Goal: Task Accomplishment & Management: Use online tool/utility

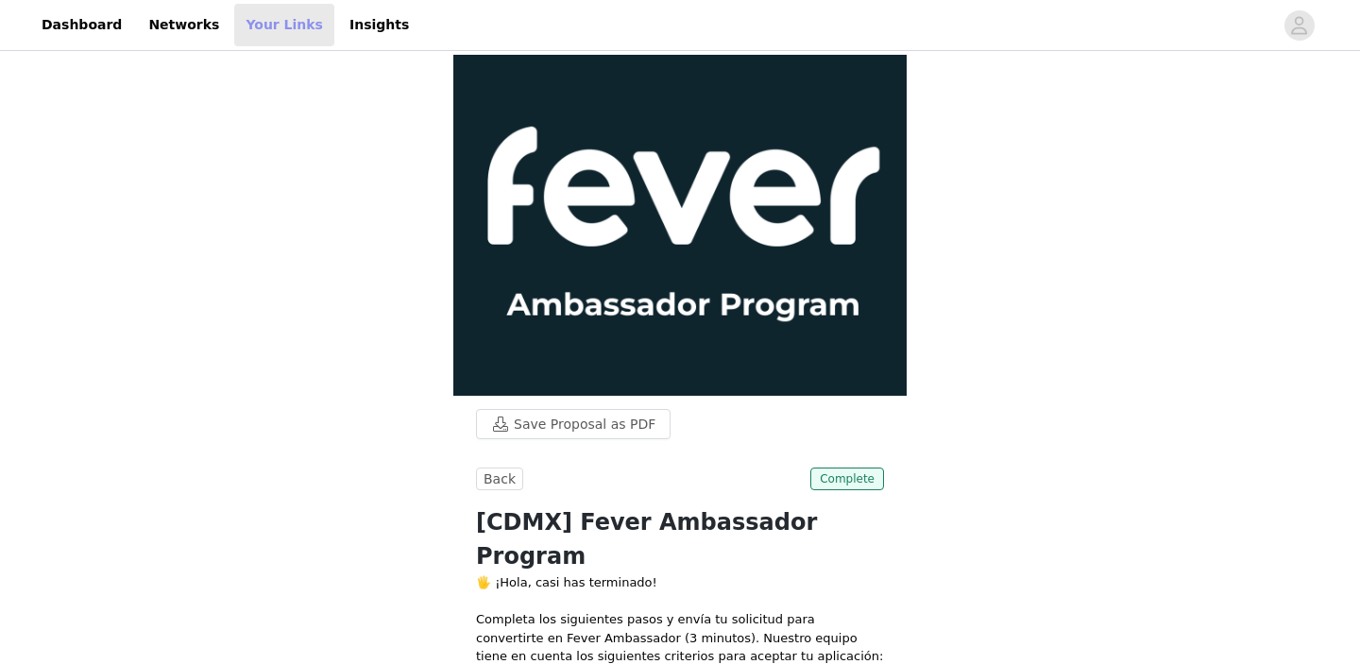
click at [259, 26] on link "Your Links" at bounding box center [284, 25] width 100 height 43
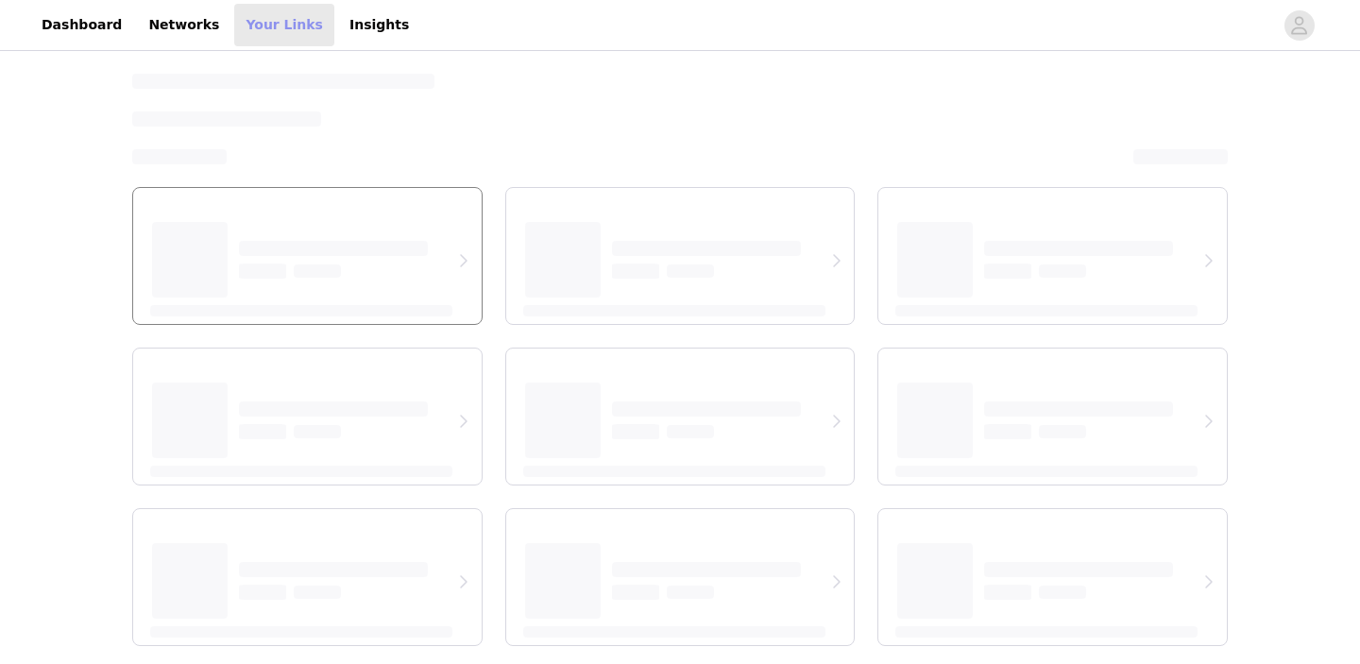
select select "12"
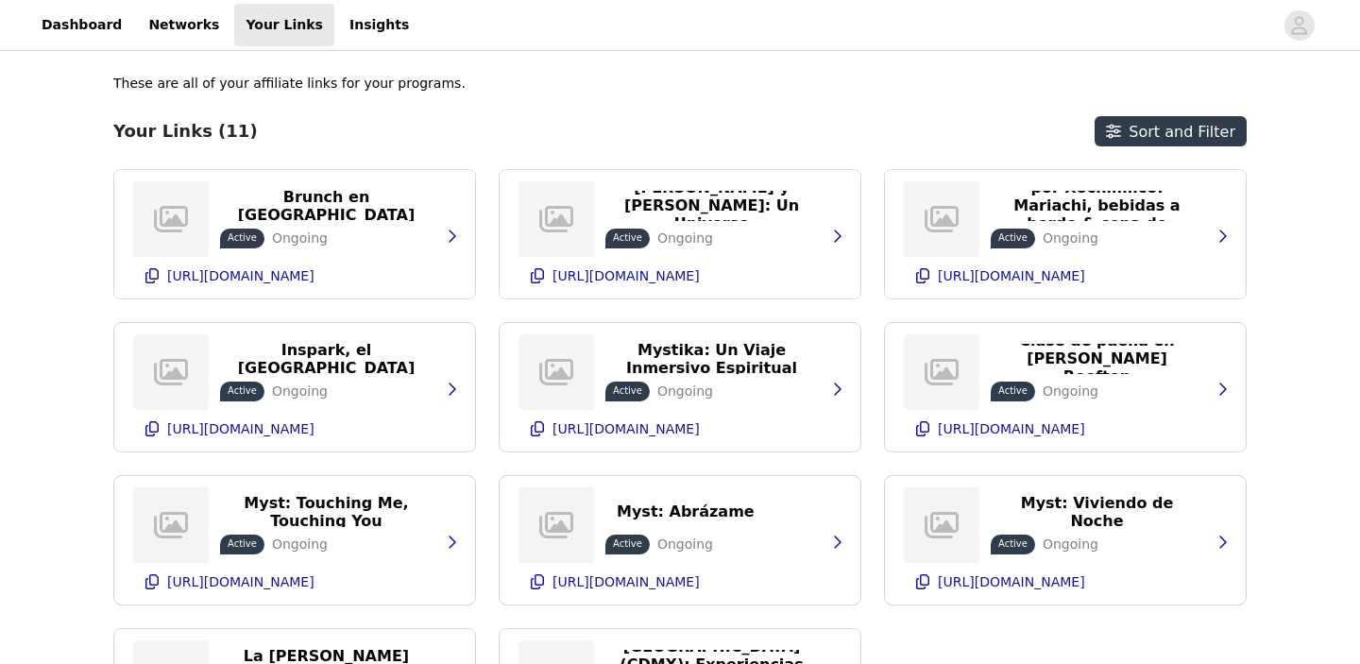
click at [301, 84] on p "These are all of your affiliate links for your programs." at bounding box center [289, 84] width 352 height 20
click at [338, 28] on link "Insights" at bounding box center [379, 25] width 82 height 43
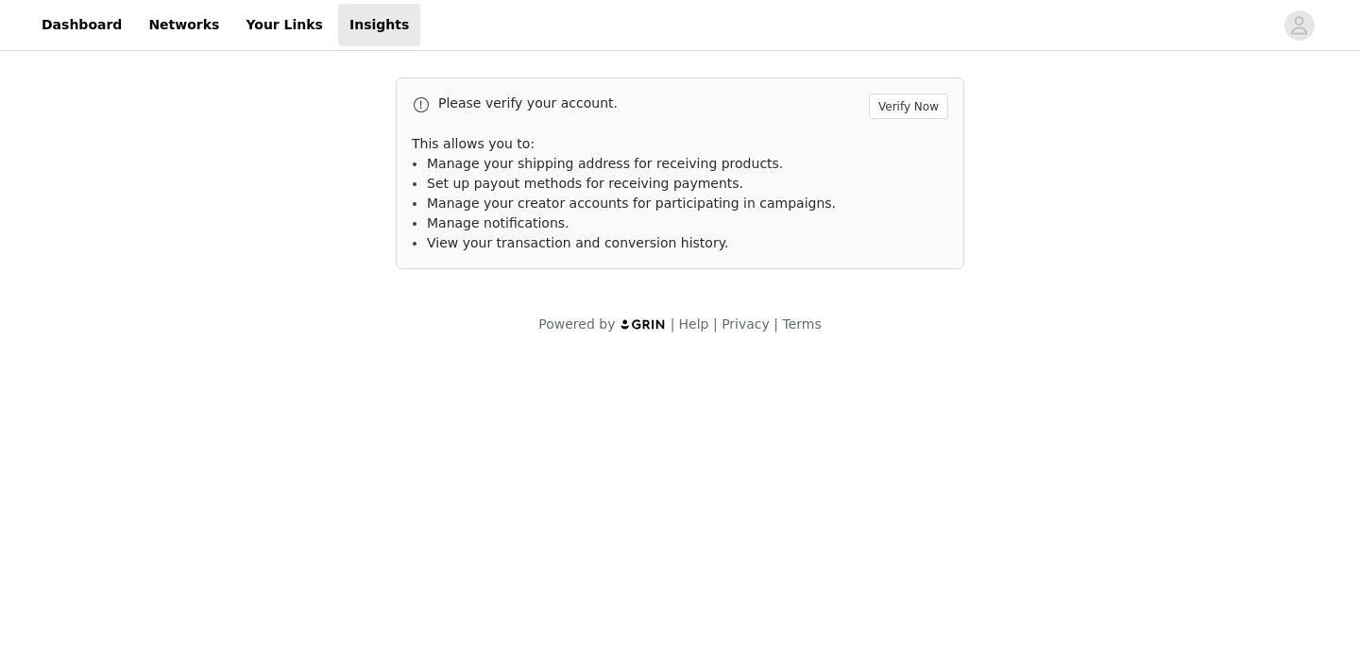
click at [173, 46] on header "Dashboard Networks Your Links Insights" at bounding box center [680, 25] width 1360 height 51
click at [167, 37] on link "Networks" at bounding box center [184, 25] width 94 height 43
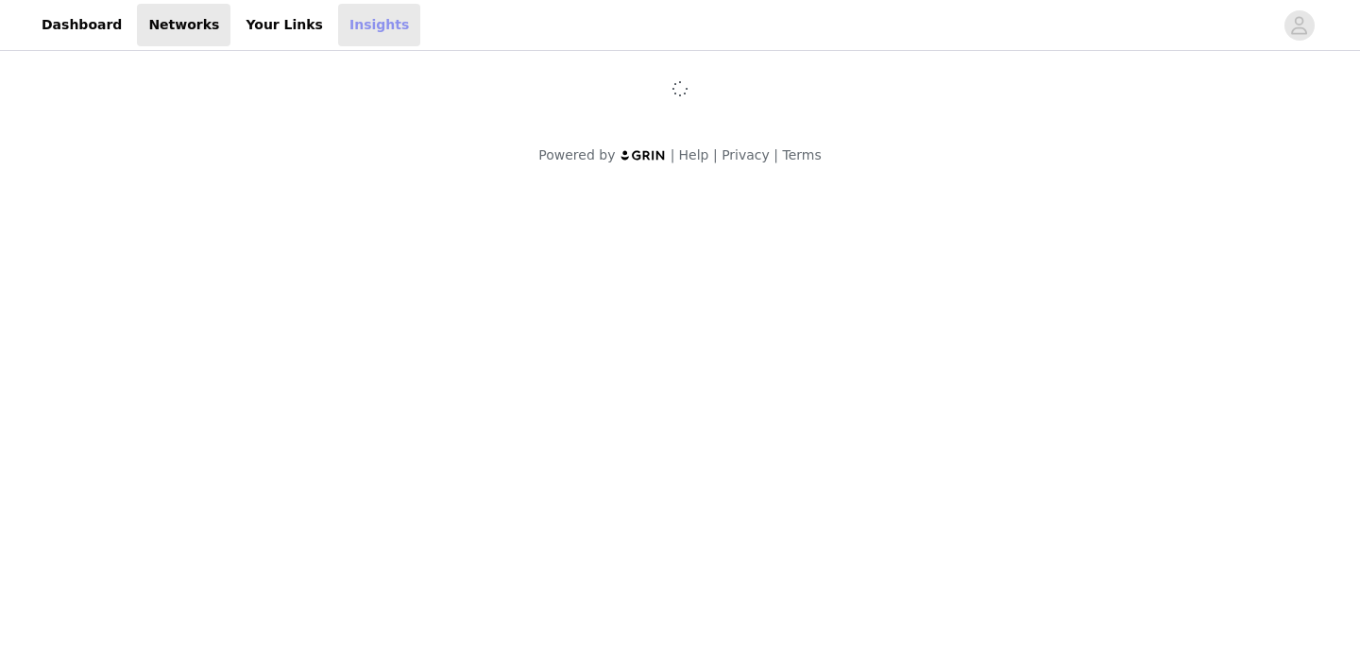
click at [338, 26] on link "Insights" at bounding box center [379, 25] width 82 height 43
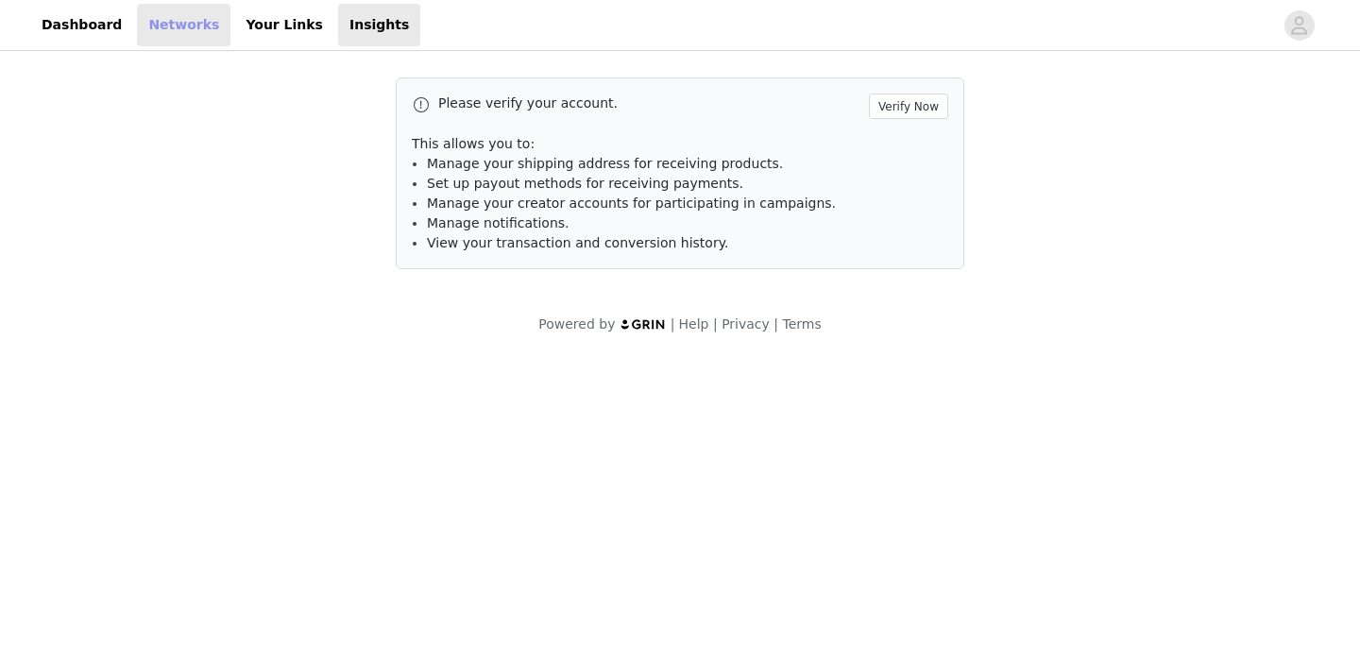
click at [138, 29] on link "Networks" at bounding box center [184, 25] width 94 height 43
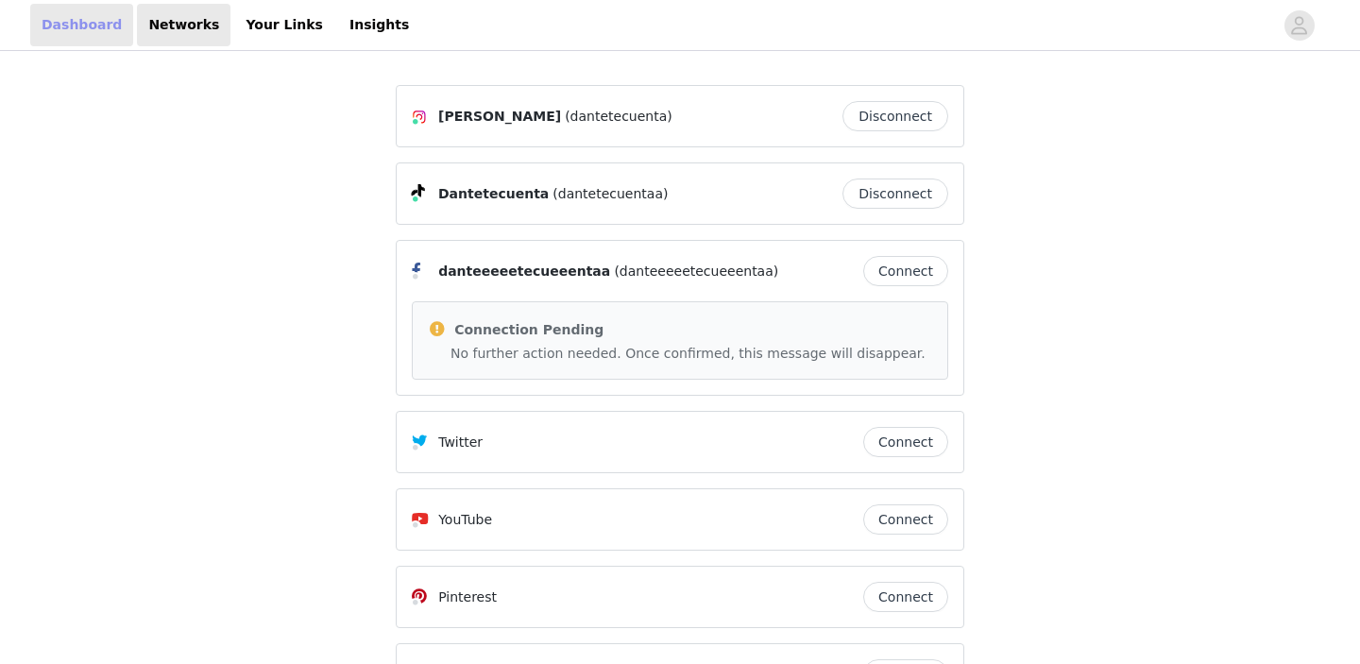
click at [88, 28] on link "Dashboard" at bounding box center [81, 25] width 103 height 43
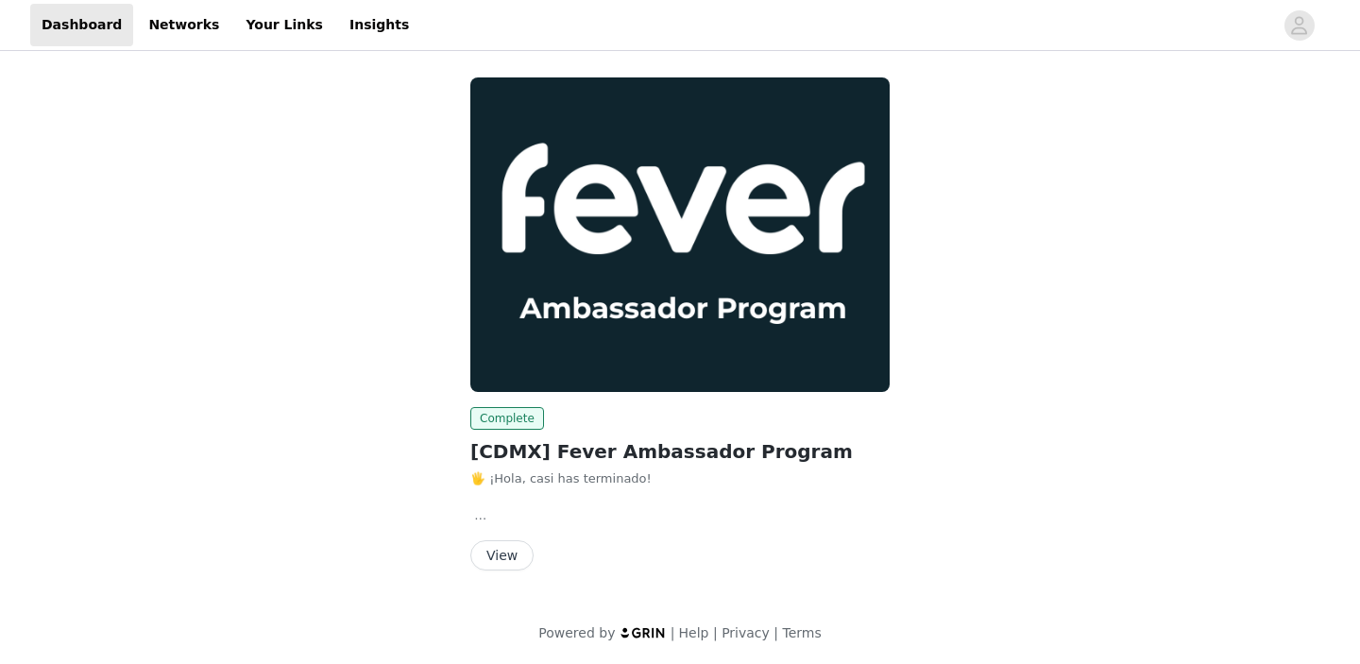
click at [502, 553] on button "View" at bounding box center [501, 555] width 63 height 30
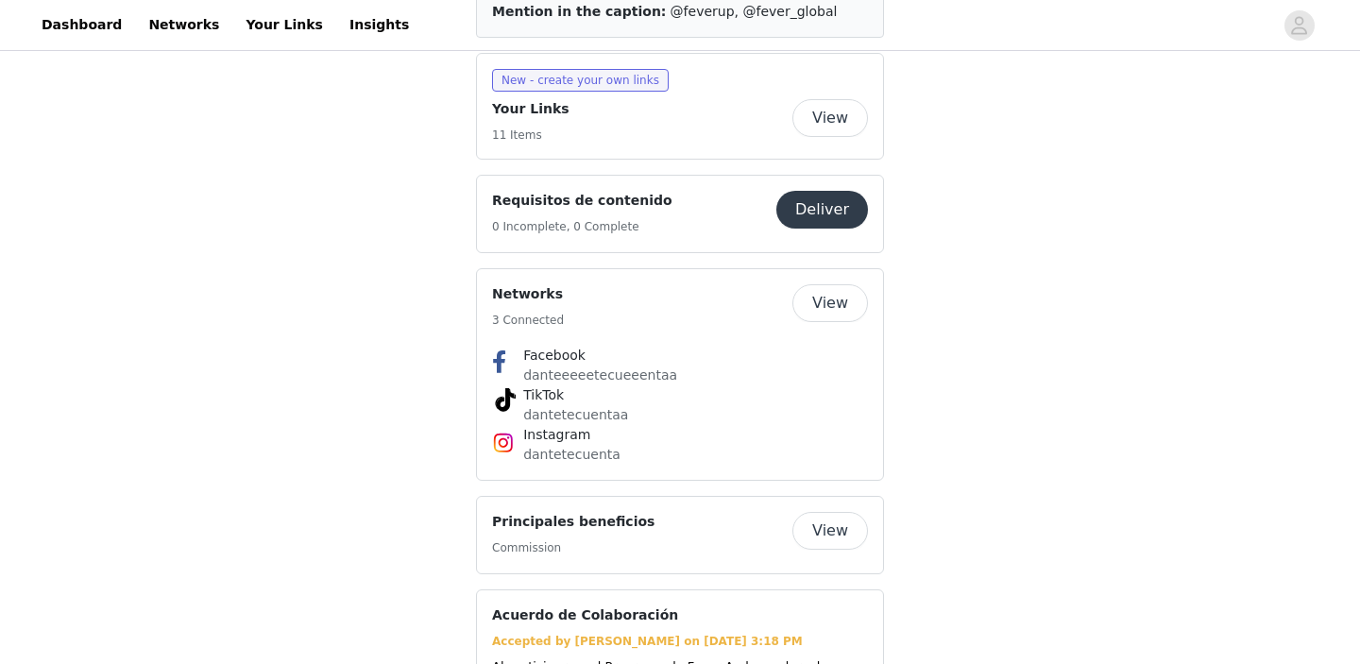
scroll to position [1235, 0]
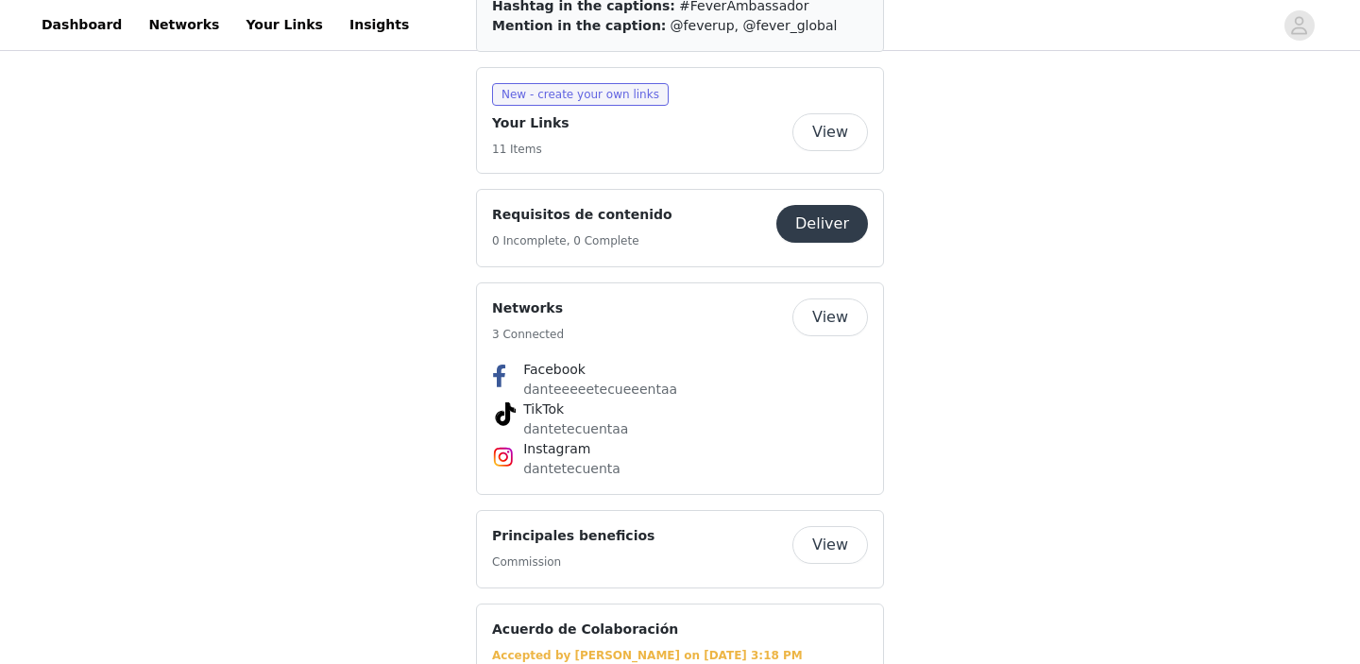
click at [834, 205] on button "Deliver" at bounding box center [822, 224] width 92 height 38
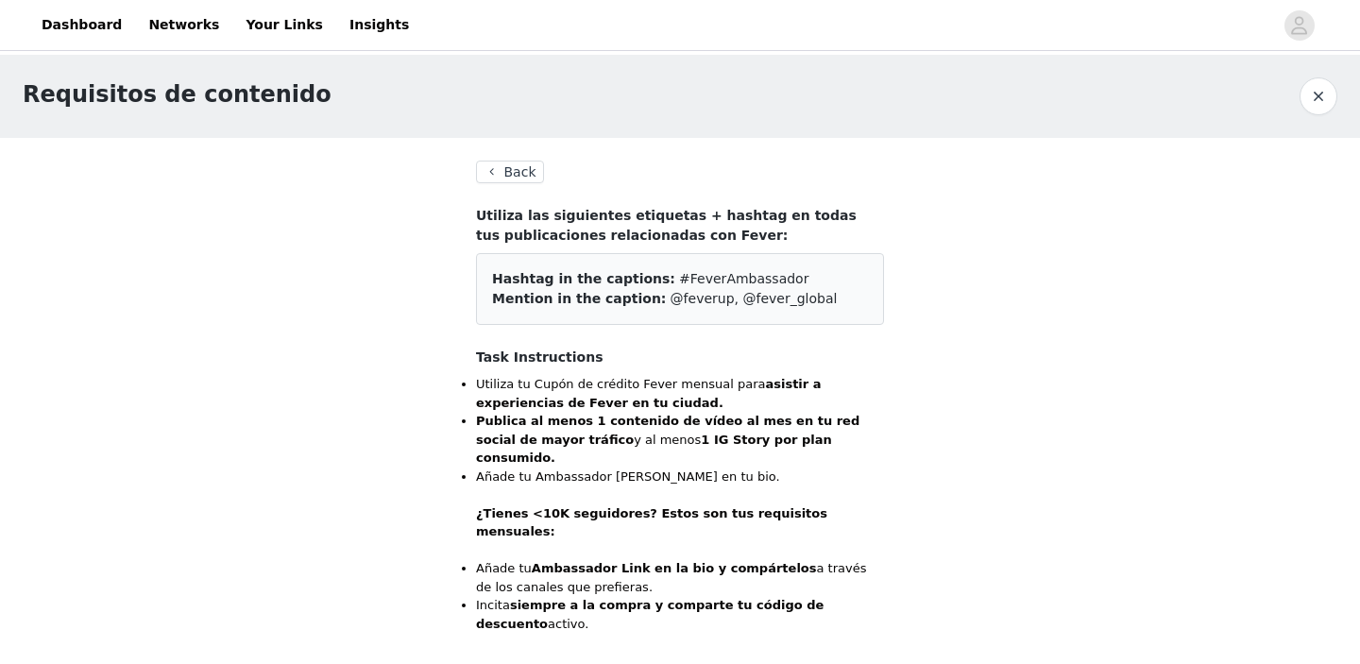
click at [611, 293] on span "Mention in the caption:" at bounding box center [579, 298] width 174 height 15
click at [545, 305] on span "Mention in the caption:" at bounding box center [579, 298] width 174 height 15
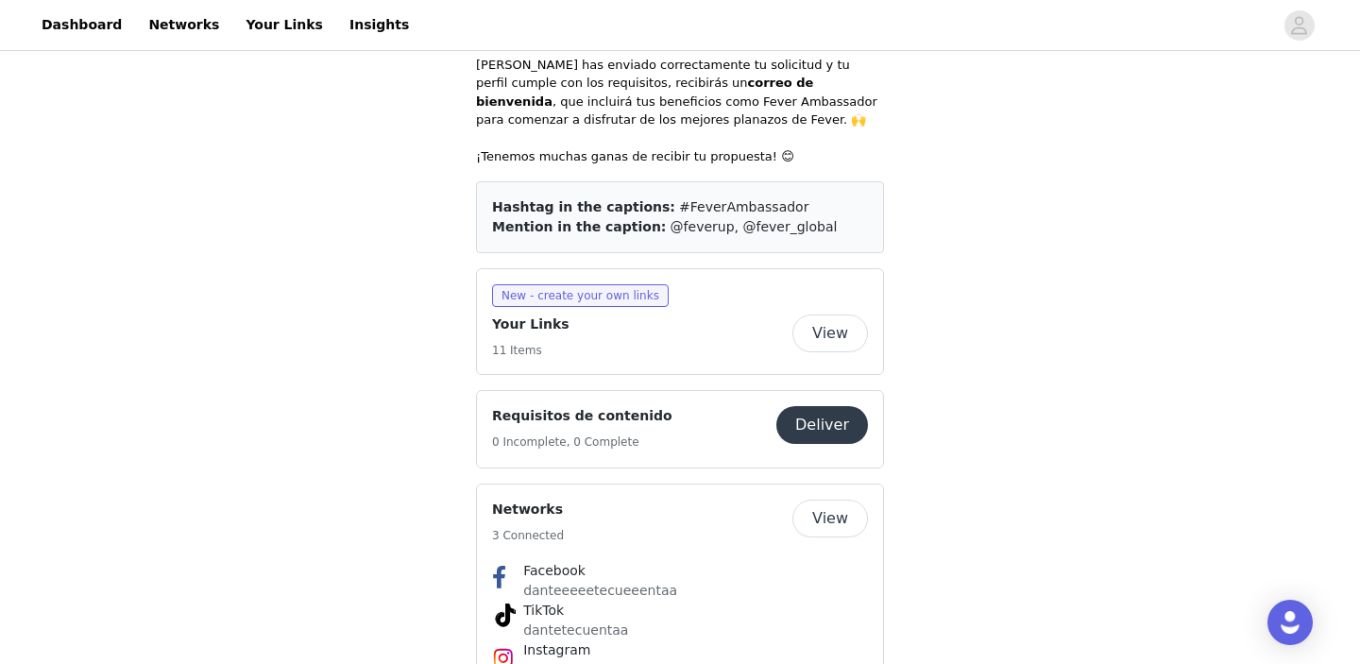
scroll to position [1038, 0]
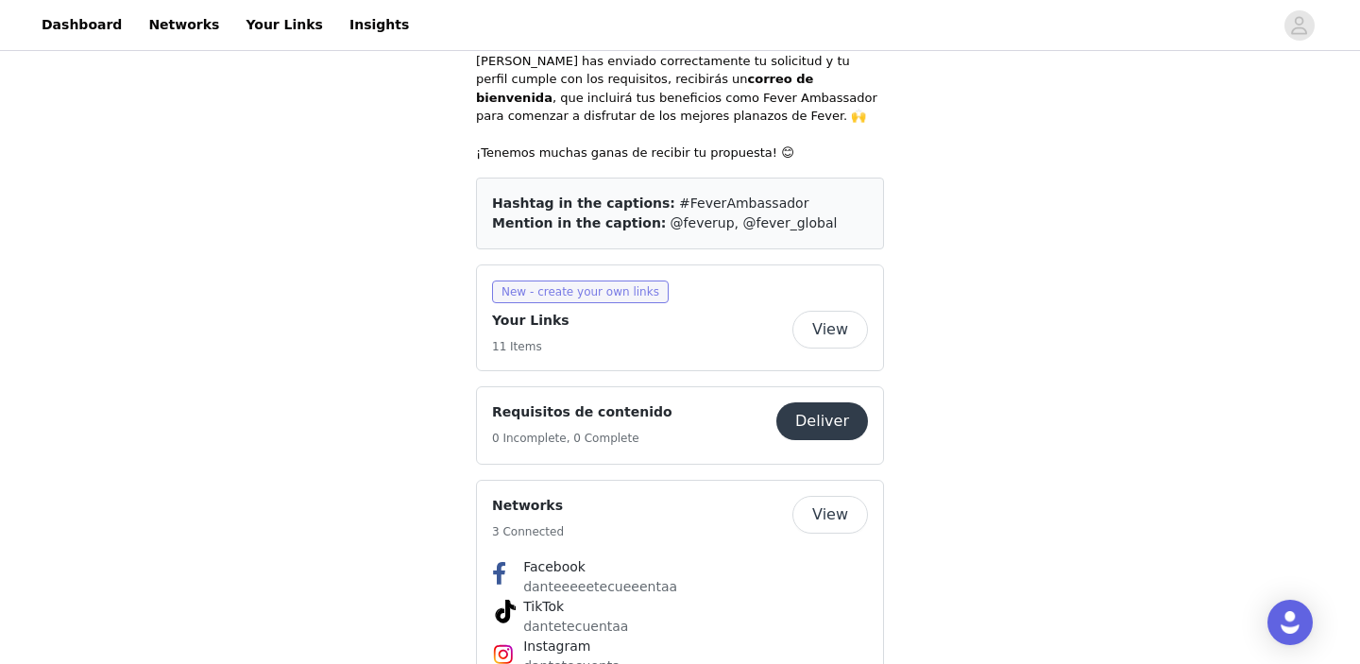
click at [607, 281] on span "New - create your own links" at bounding box center [580, 292] width 177 height 23
click at [626, 281] on span "New - create your own links" at bounding box center [580, 292] width 177 height 23
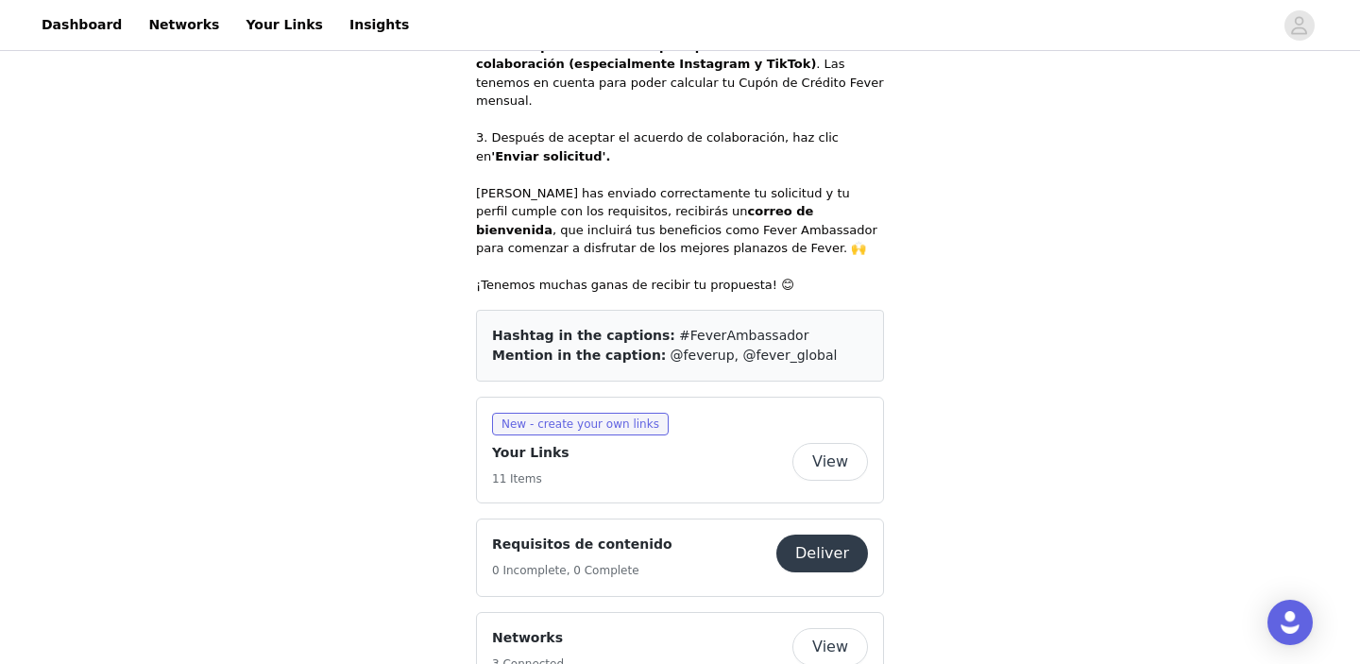
scroll to position [911, 0]
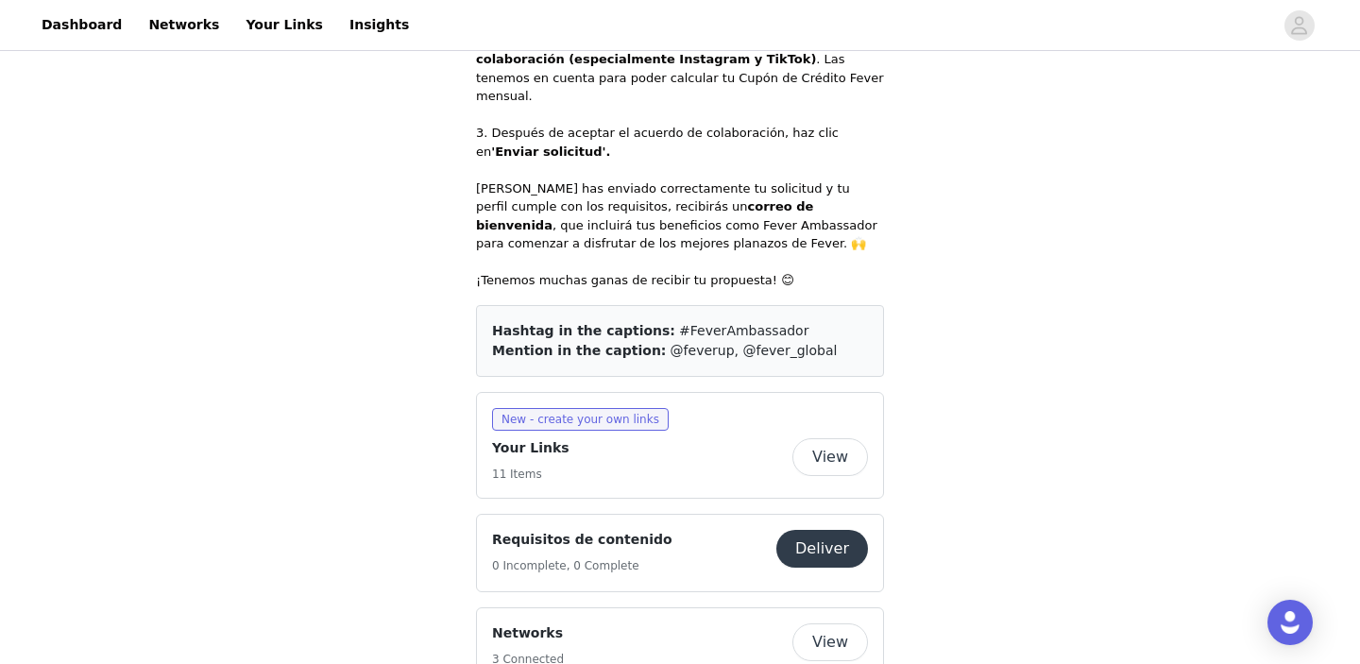
click at [836, 438] on button "View" at bounding box center [830, 457] width 76 height 38
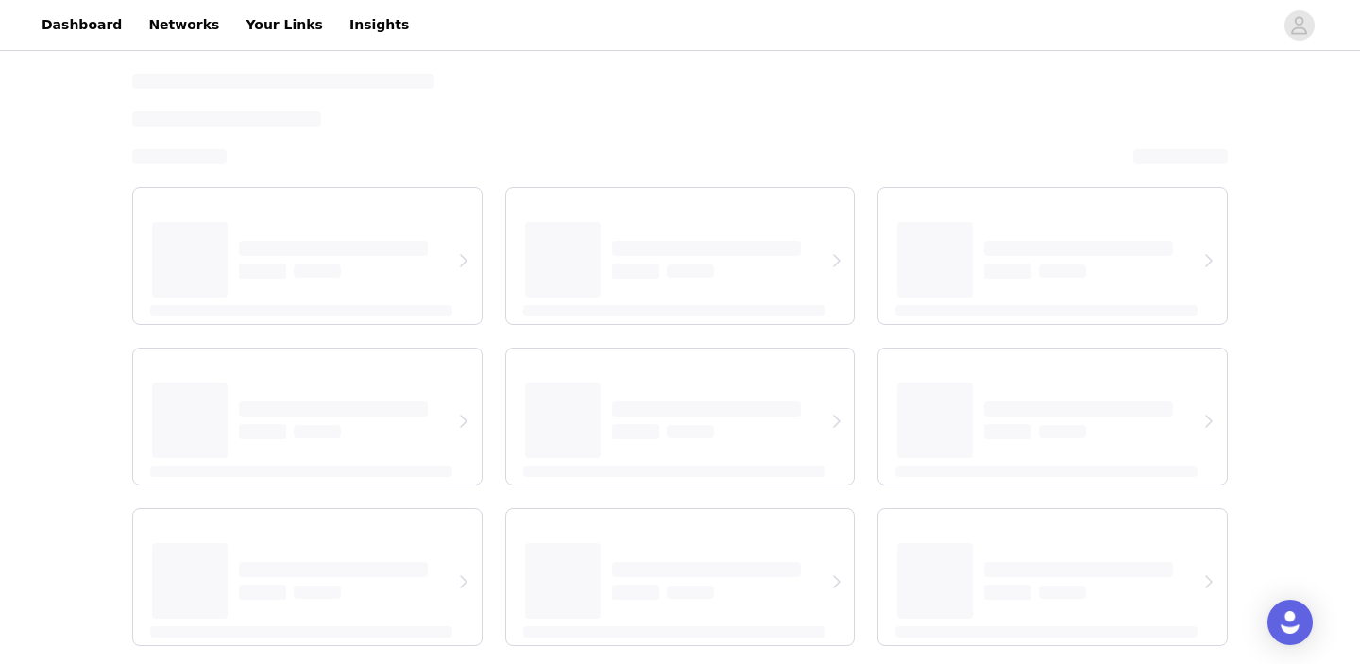
select select "12"
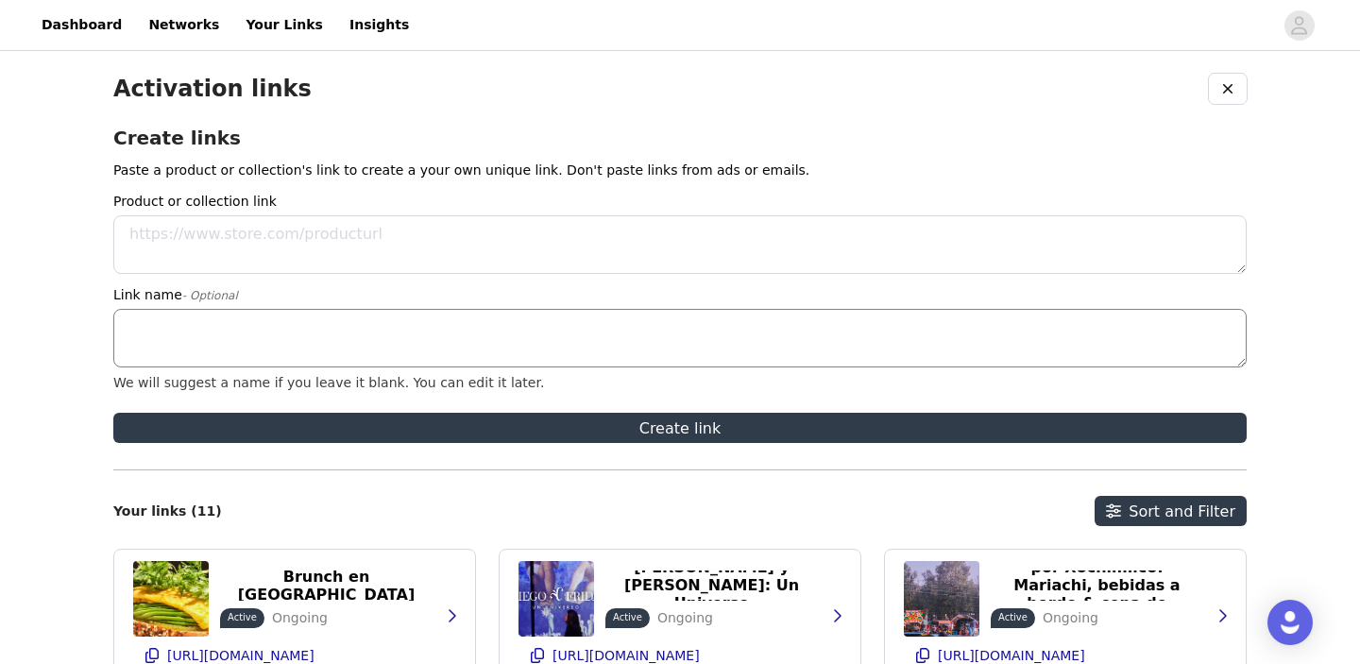
click at [318, 332] on textarea "Link name - Optional" at bounding box center [679, 338] width 1133 height 59
click at [323, 255] on textarea "Product or collection link" at bounding box center [679, 244] width 1133 height 59
paste textarea "[URL][DOMAIN_NAME]"
type textarea "[URL][DOMAIN_NAME]"
click at [280, 325] on textarea "Link name - Optional" at bounding box center [679, 338] width 1133 height 59
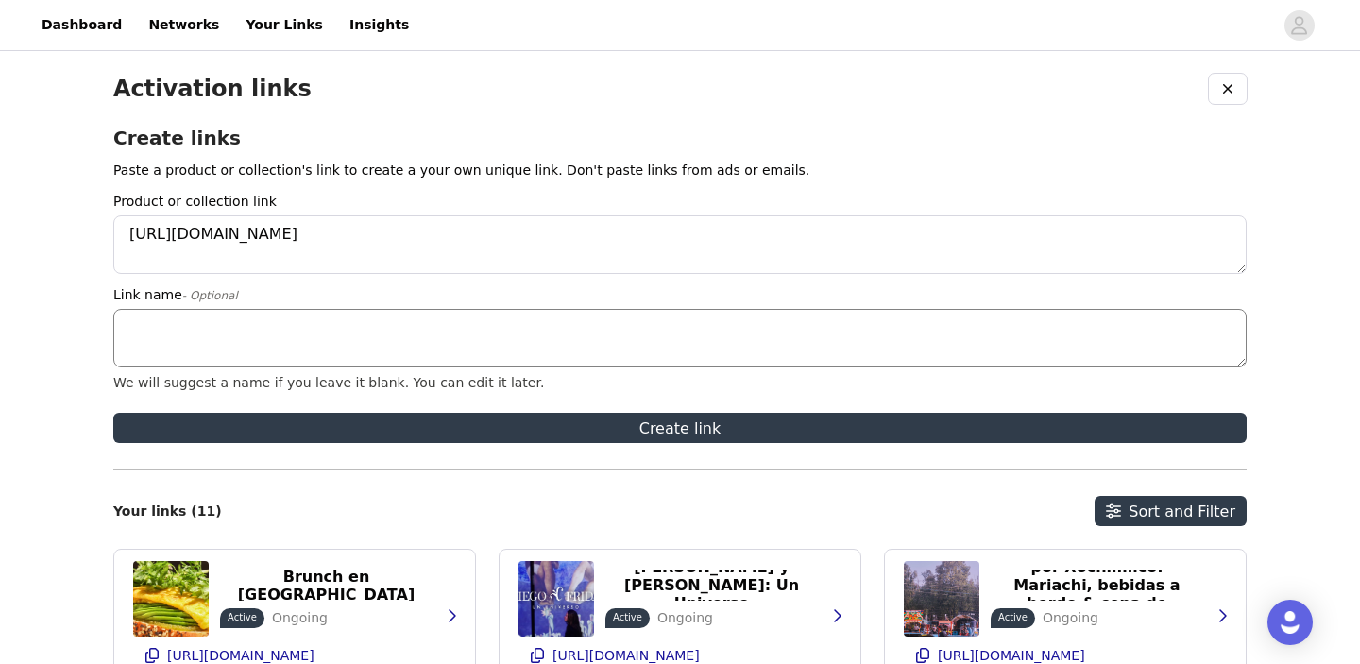
paste textarea "Explora los Sabores y la Cultura de CDMX: Degustación de Tacos, Carnes Exóticas…"
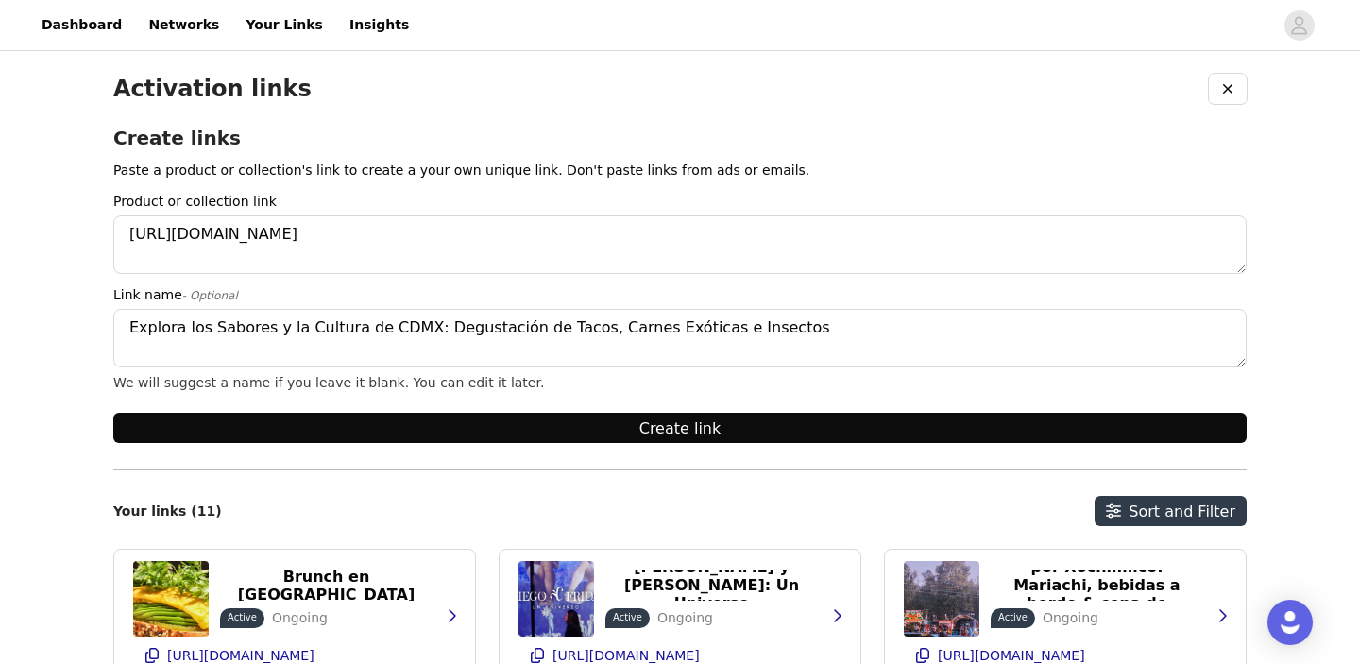
type textarea "Explora los Sabores y la Cultura de CDMX: Degustación de Tacos, Carnes Exóticas…"
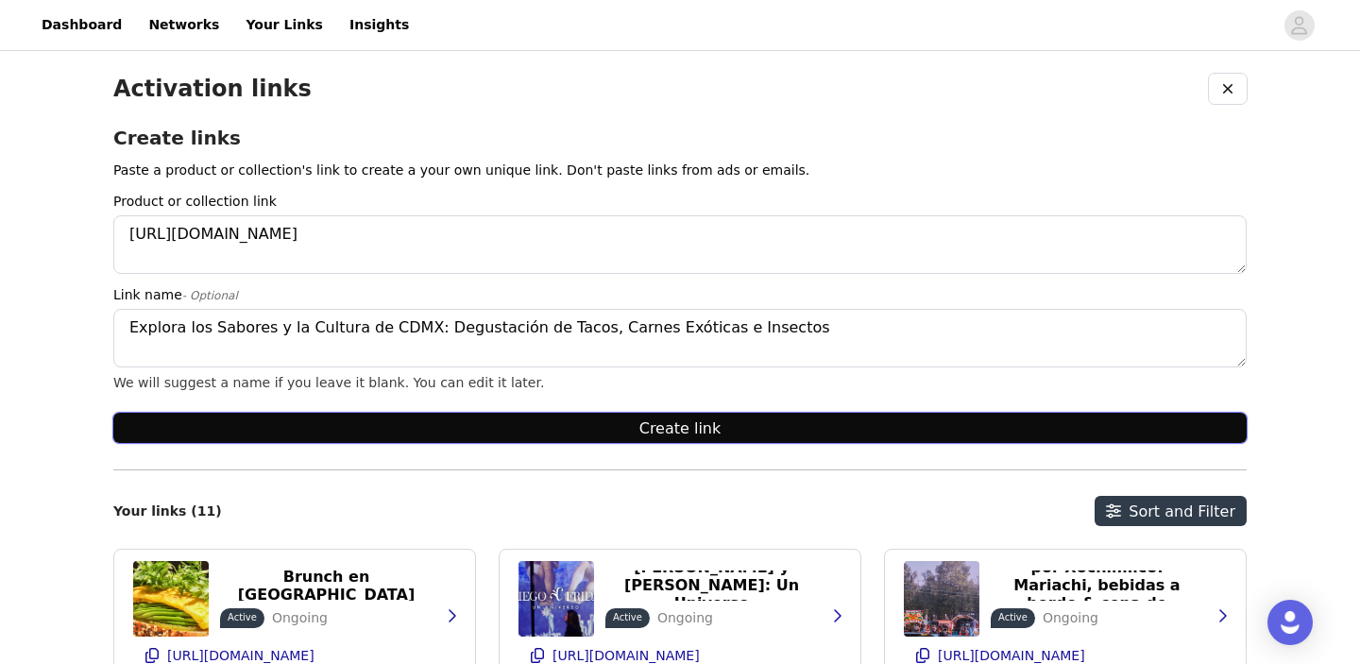
click at [382, 429] on button "Create link" at bounding box center [679, 428] width 1133 height 30
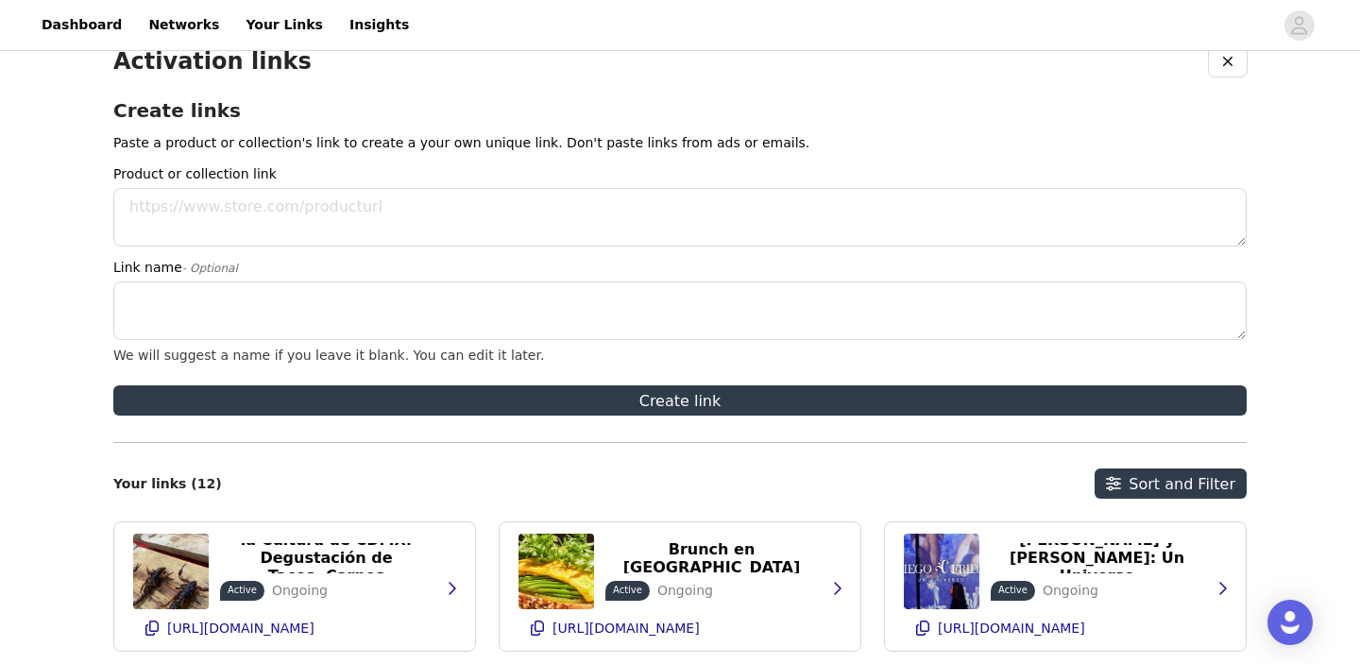
scroll to position [21, 0]
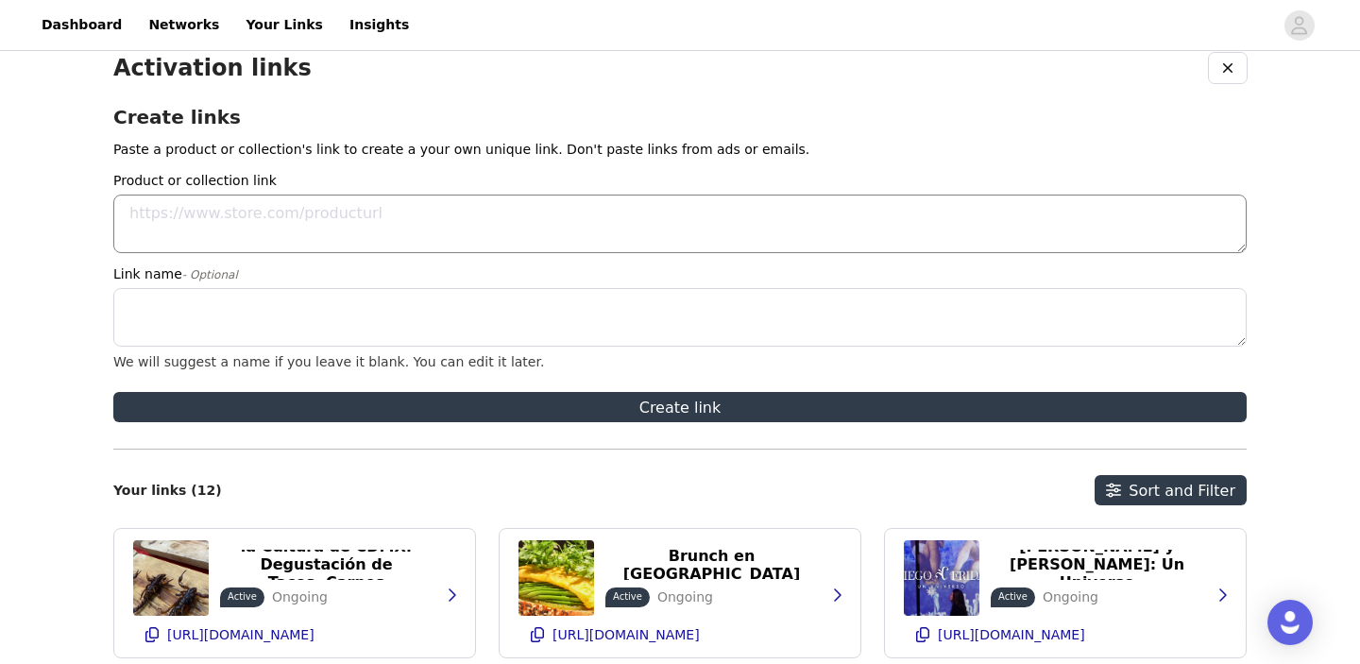
click at [423, 228] on textarea "Product or collection link" at bounding box center [679, 224] width 1133 height 59
paste textarea "[URL][DOMAIN_NAME]"
type textarea "[URL][DOMAIN_NAME]"
click at [303, 324] on textarea "Link name - Optional" at bounding box center [679, 317] width 1133 height 59
paste textarea "Titanic VR: Un viaje a través del tiempo en Samara Satélite"
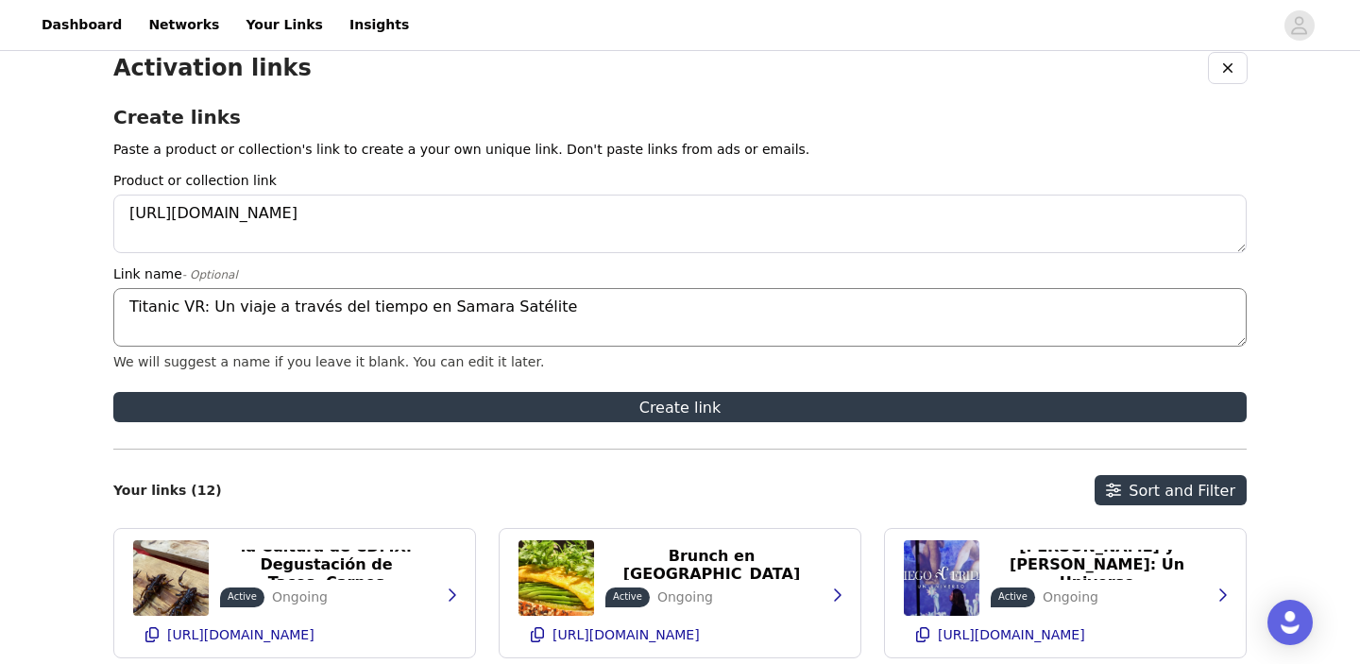
scroll to position [0, 0]
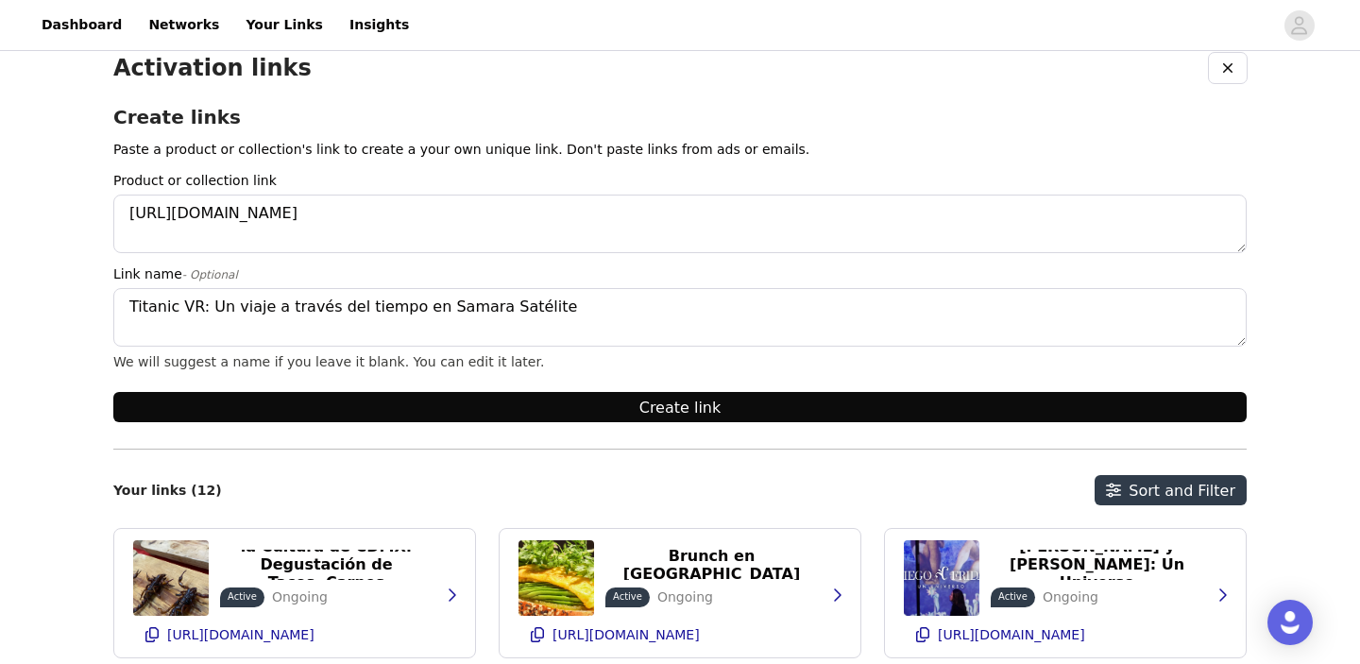
type textarea "Titanic VR: Un viaje a través del tiempo en Samara Satélite"
click at [474, 417] on button "Create link" at bounding box center [679, 407] width 1133 height 30
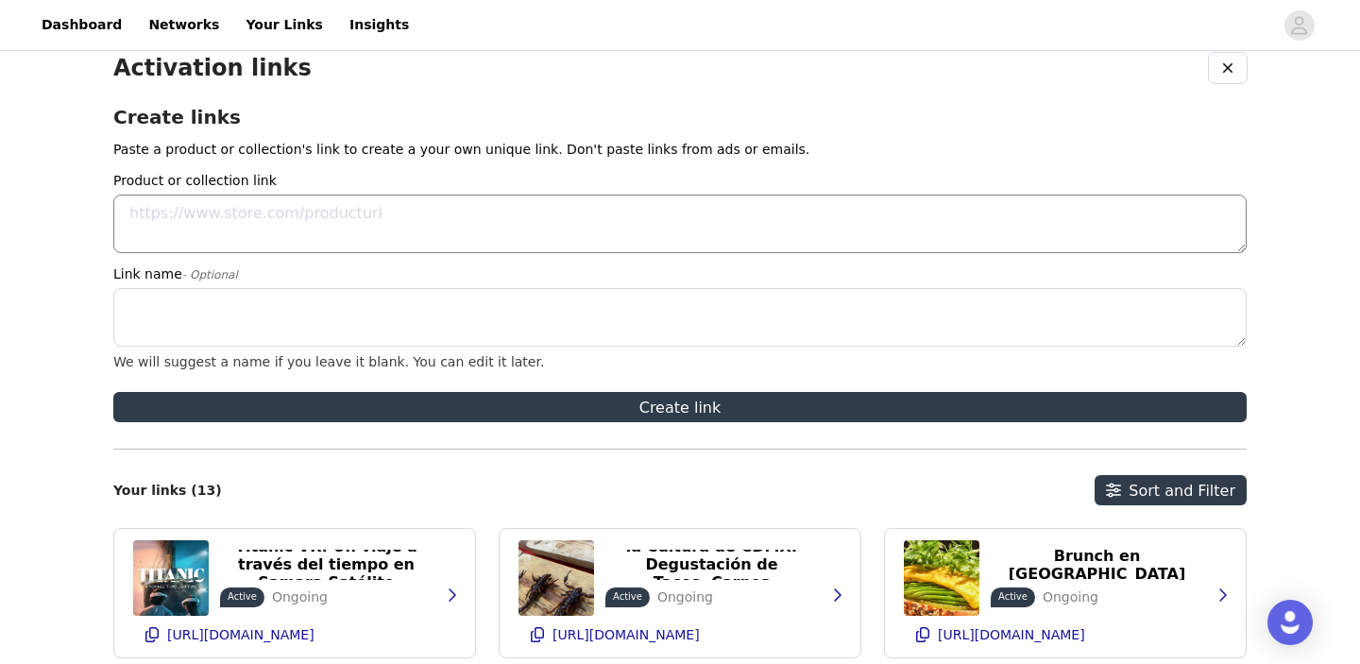
click at [299, 235] on textarea "Product or collection link" at bounding box center [679, 224] width 1133 height 59
paste textarea "[URL][DOMAIN_NAME]"
type textarea "[URL][DOMAIN_NAME]"
click at [266, 303] on textarea "Link name - Optional" at bounding box center [679, 317] width 1133 height 59
paste textarea "Titanic VR: Un viaje a través del tiempo en [GEOGRAPHIC_DATA]"
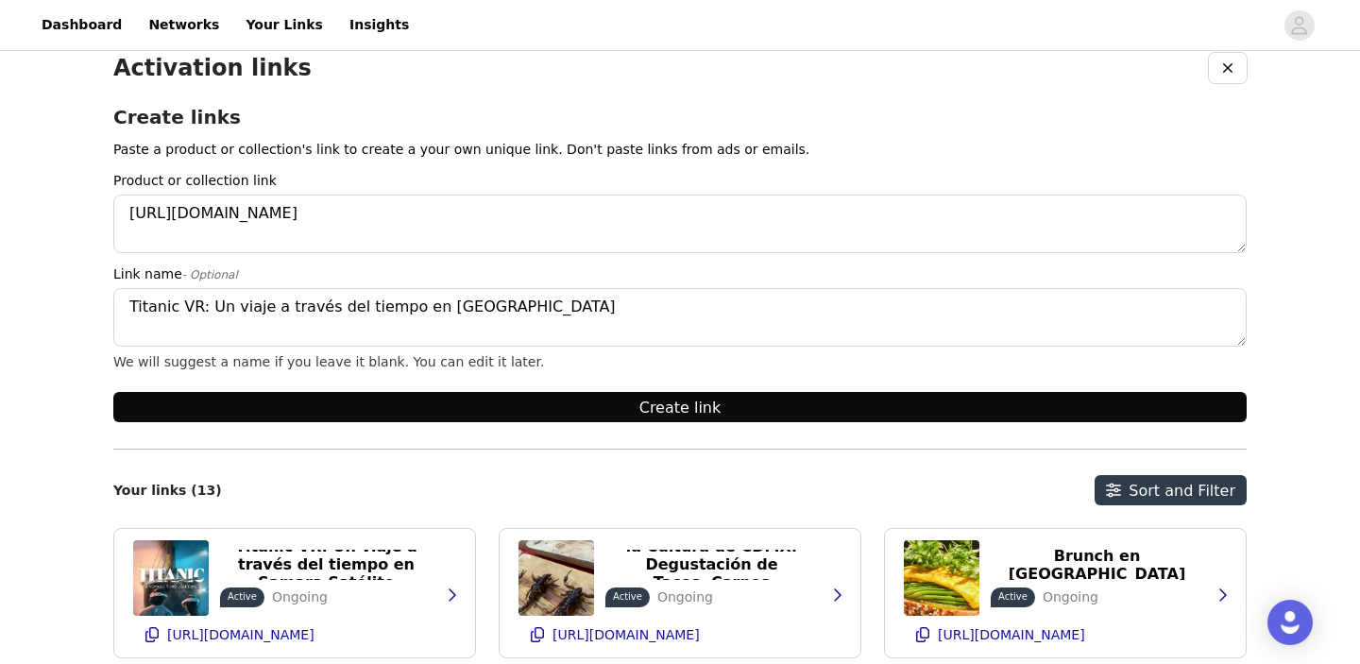
type textarea "Titanic VR: Un viaje a través del tiempo en [GEOGRAPHIC_DATA]"
click at [473, 399] on button "Create link" at bounding box center [679, 407] width 1133 height 30
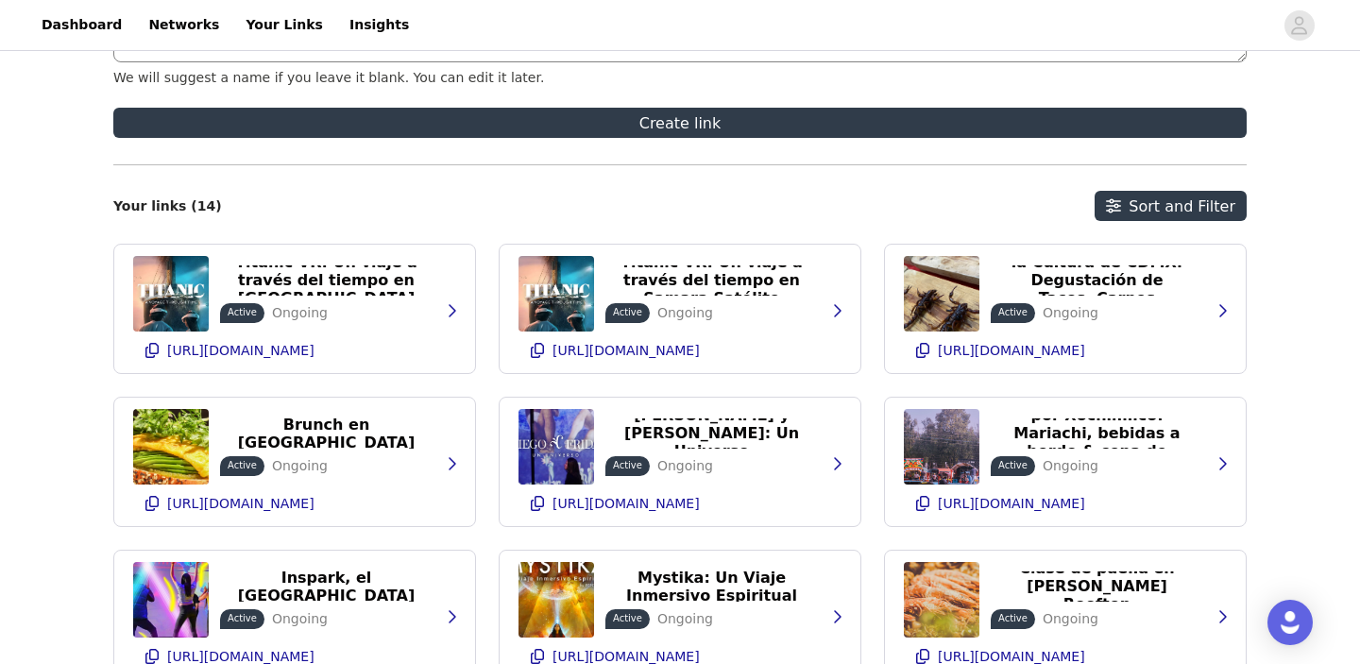
scroll to position [314, 0]
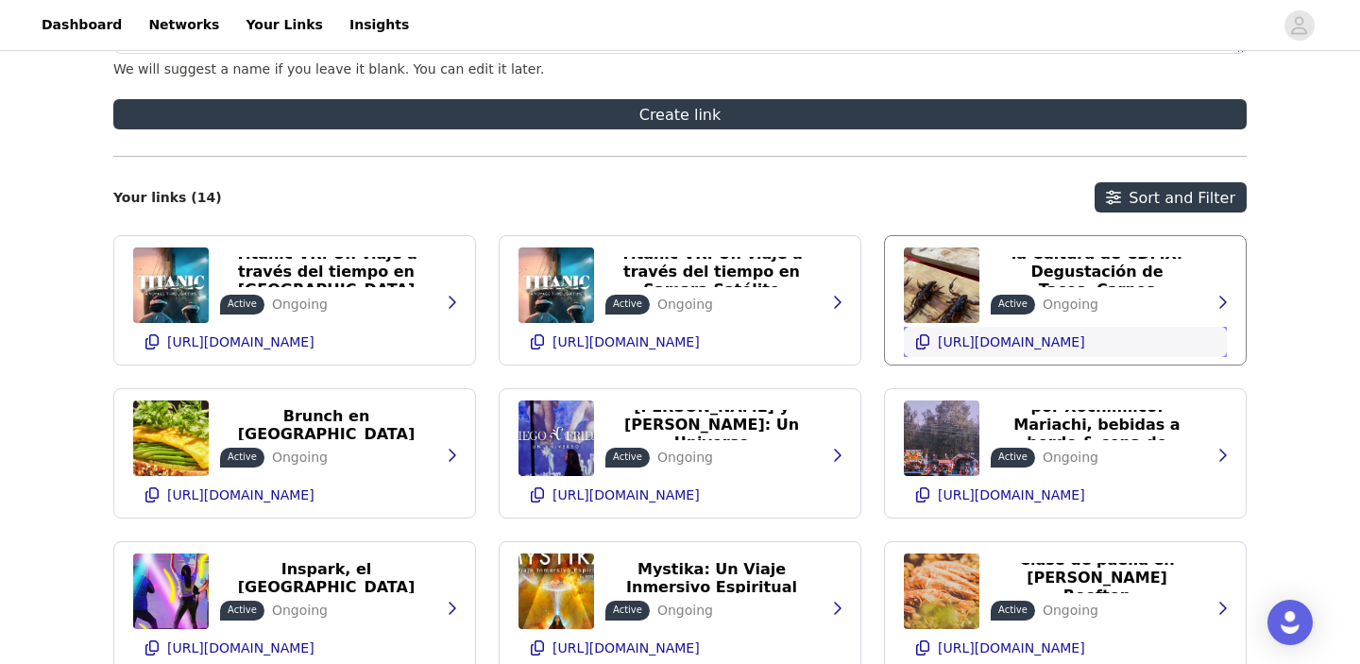
click at [1053, 341] on p "[URL][DOMAIN_NAME]" at bounding box center [1011, 341] width 147 height 15
click at [695, 349] on p "[URL][DOMAIN_NAME]" at bounding box center [626, 341] width 147 height 15
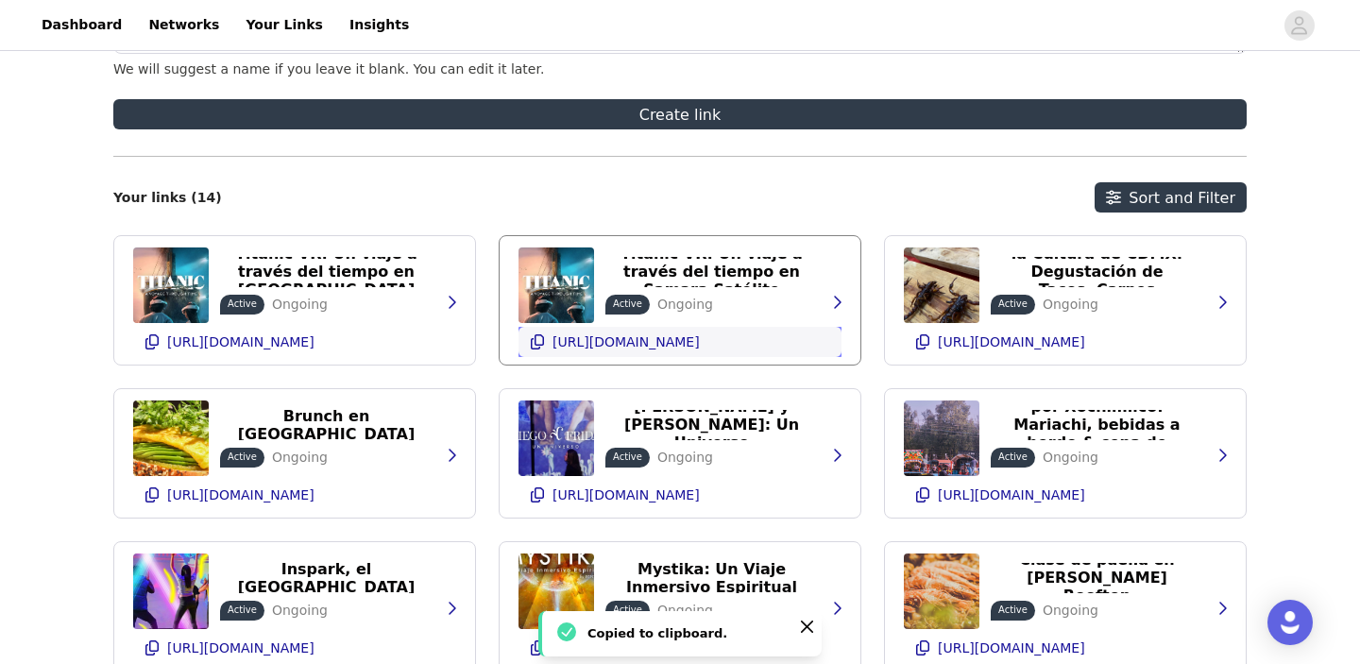
click at [686, 337] on p "[URL][DOMAIN_NAME]" at bounding box center [626, 341] width 147 height 15
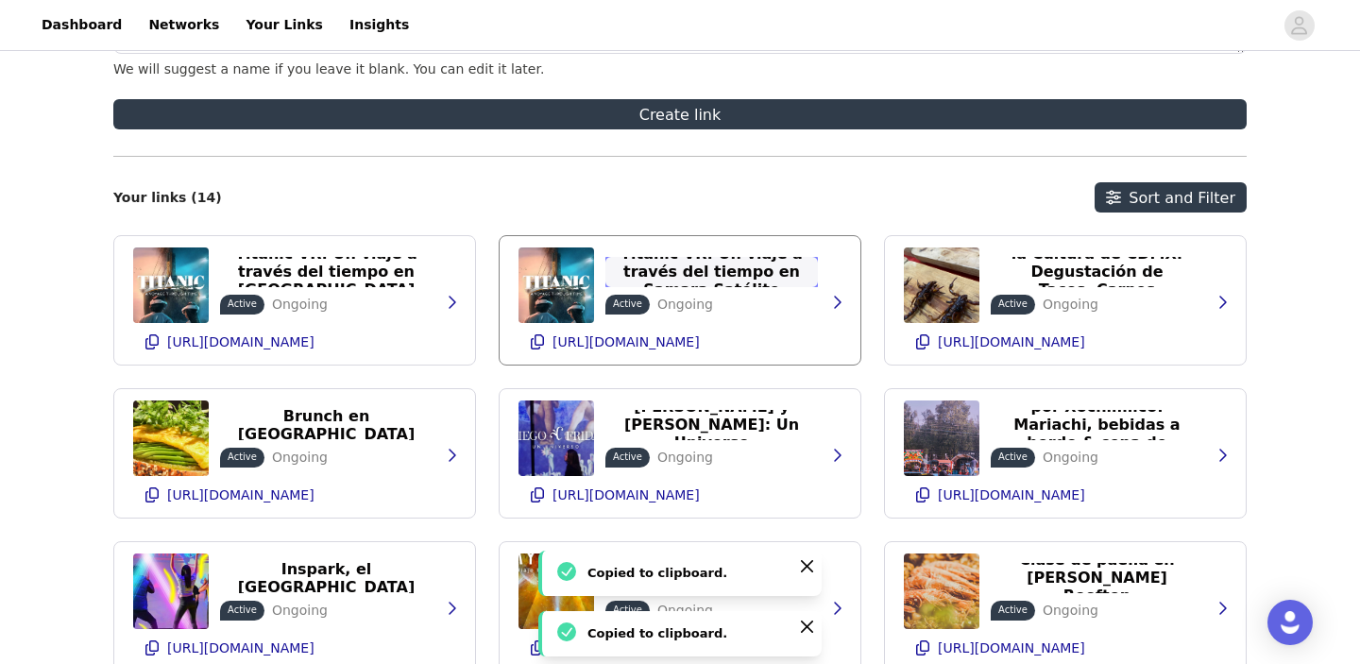
click at [796, 271] on p "Titanic VR: Un viaje a través del tiempo en Samara Satélite" at bounding box center [712, 272] width 190 height 54
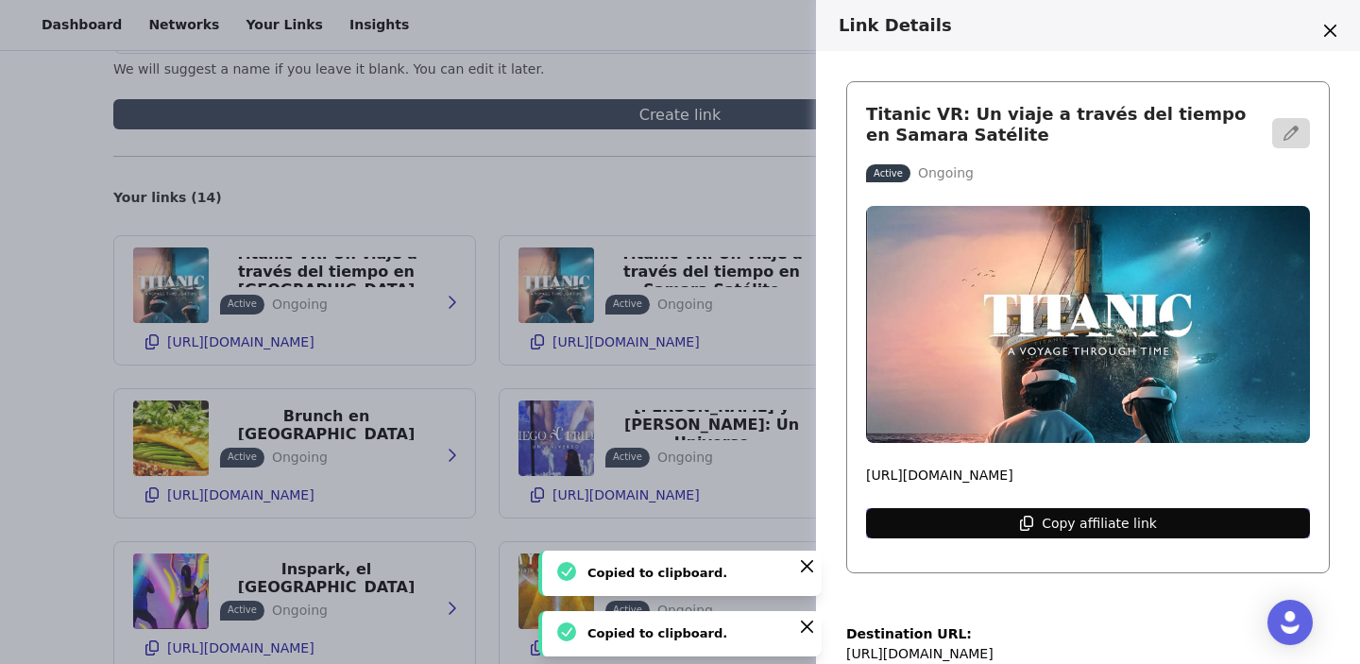
click at [985, 524] on button "Copy affiliate link" at bounding box center [1088, 523] width 444 height 30
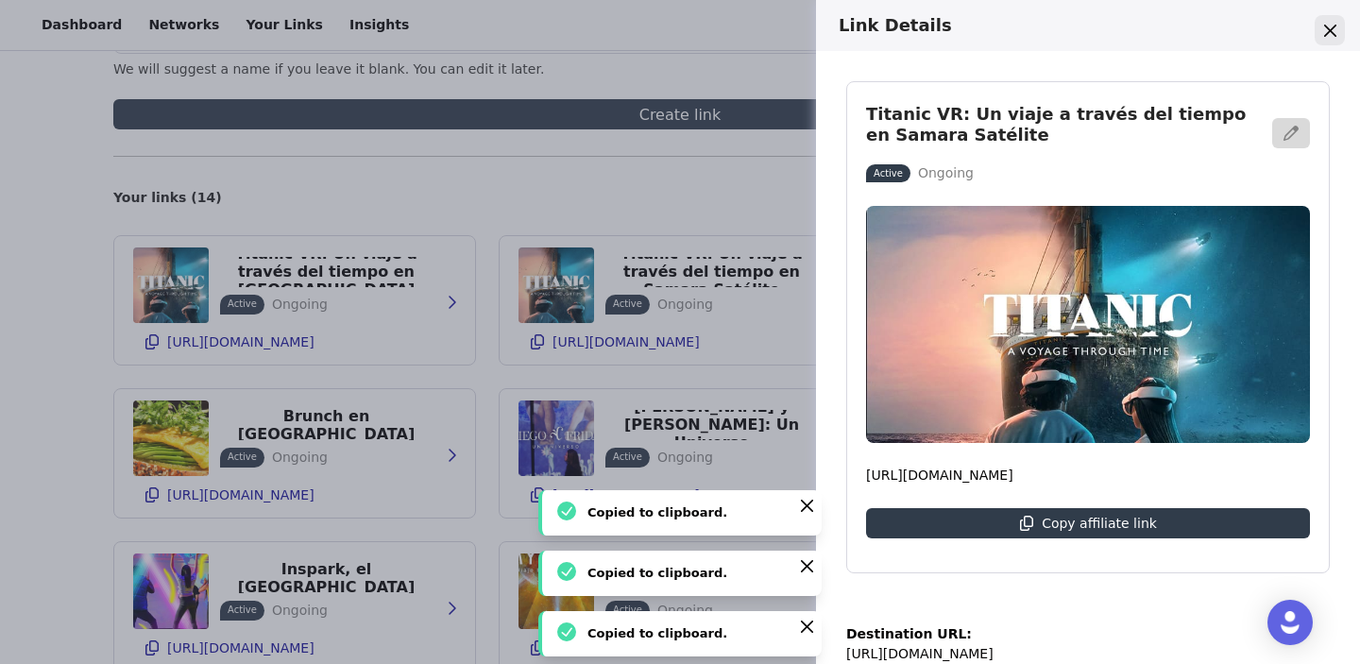
click at [1331, 32] on icon "Close" at bounding box center [1329, 30] width 12 height 12
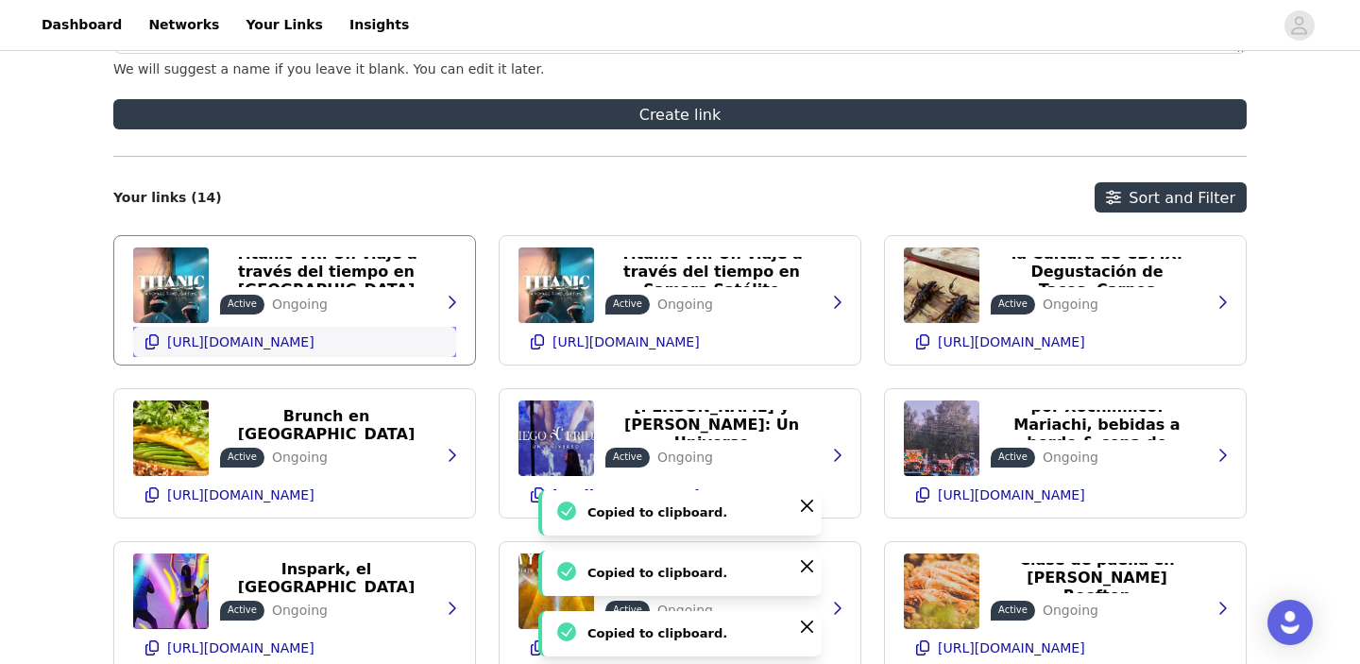
click at [298, 336] on p "[URL][DOMAIN_NAME]" at bounding box center [240, 341] width 147 height 15
